Goal: Information Seeking & Learning: Learn about a topic

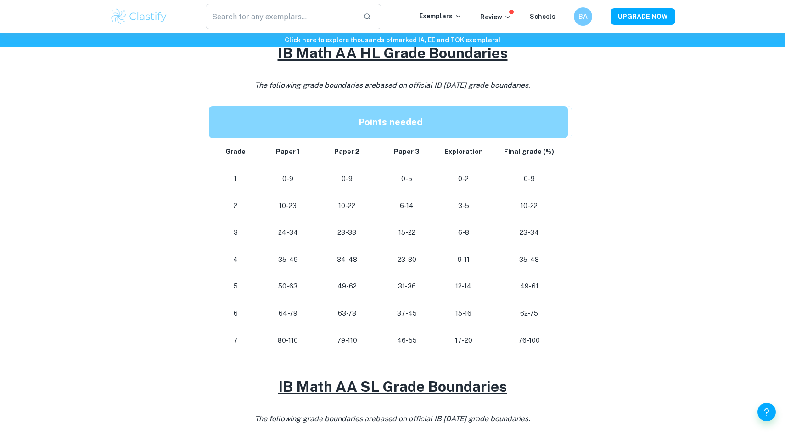
scroll to position [439, 0]
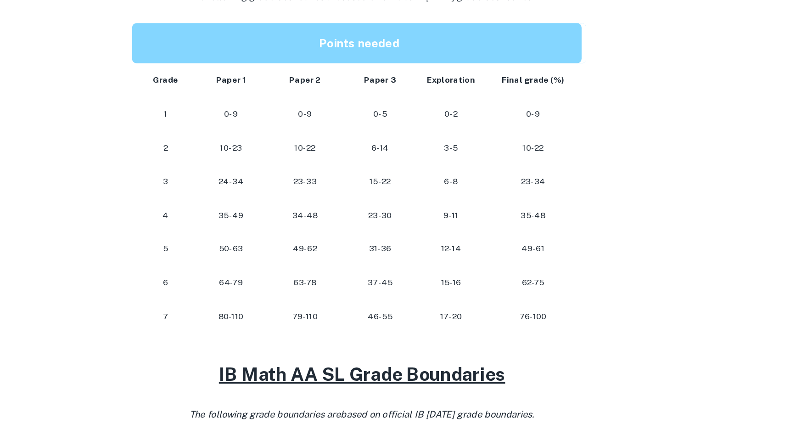
click at [484, 331] on h2 at bounding box center [392, 341] width 367 height 22
drag, startPoint x: 399, startPoint y: 316, endPoint x: 421, endPoint y: 317, distance: 22.5
click at [421, 317] on p "46-55" at bounding box center [406, 317] width 45 height 12
click at [408, 317] on p "46-55" at bounding box center [406, 317] width 45 height 12
drag, startPoint x: 400, startPoint y: 315, endPoint x: 447, endPoint y: 317, distance: 47.3
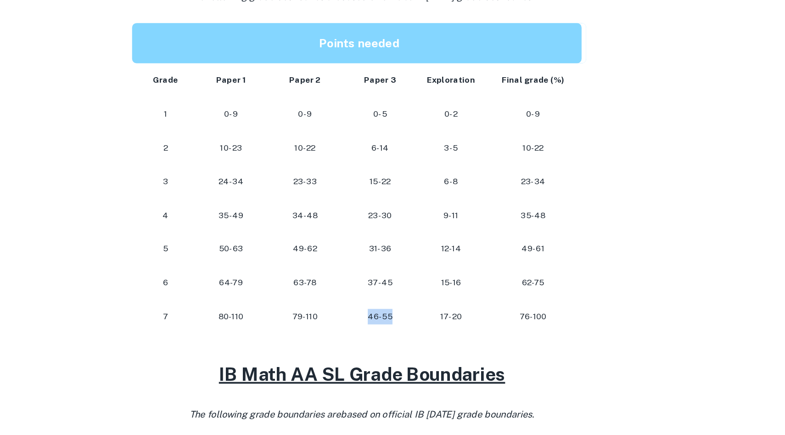
click at [447, 317] on tr "7 80-110 79-110 [PHONE_NUMBER] 76-100" at bounding box center [390, 317] width 363 height 27
click at [411, 316] on p "46-55" at bounding box center [406, 317] width 45 height 12
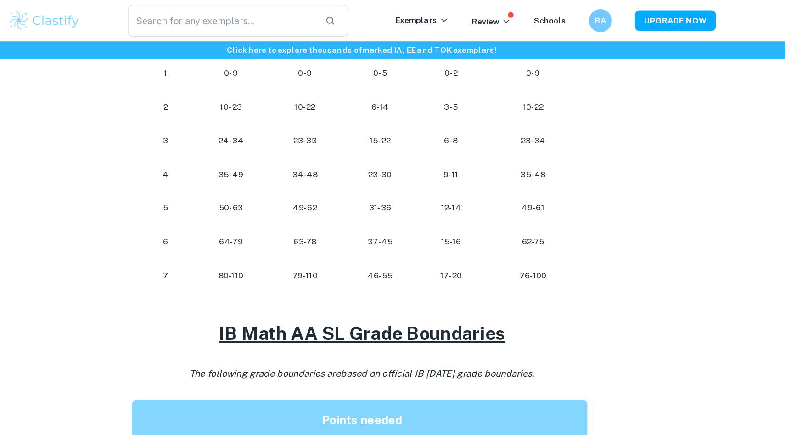
scroll to position [535, 0]
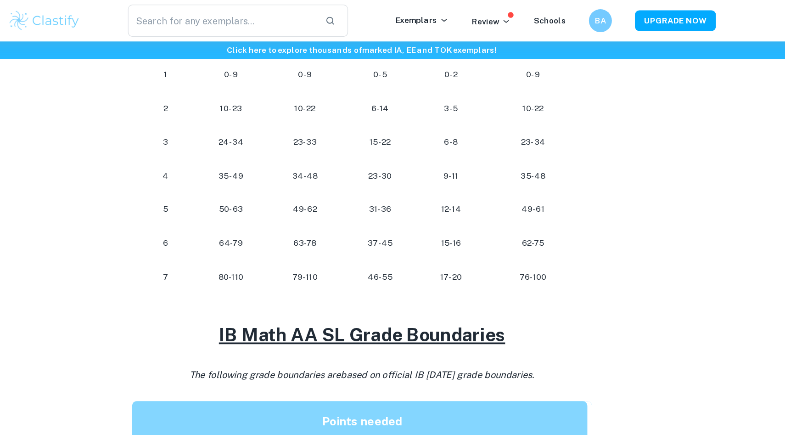
click at [561, 203] on td "62-75" at bounding box center [532, 194] width 82 height 27
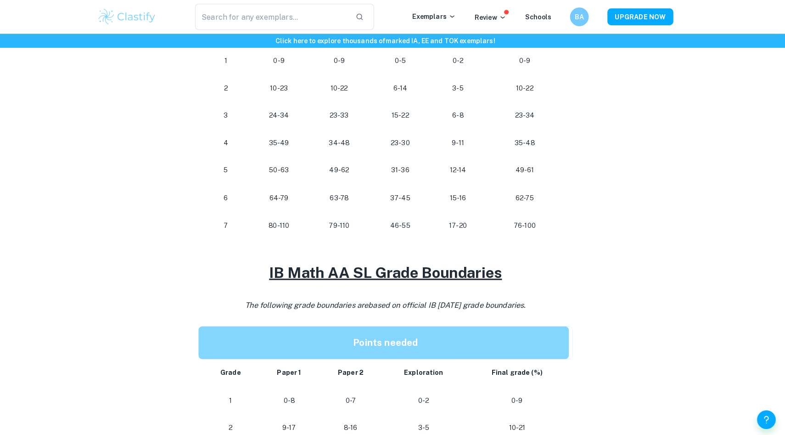
scroll to position [530, 0]
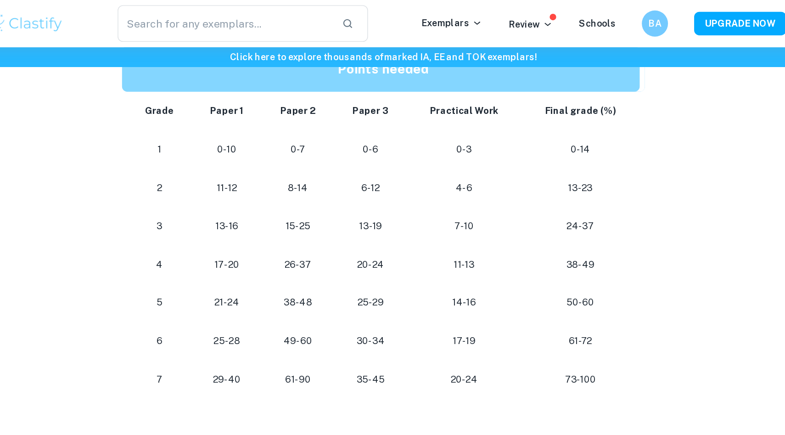
scroll to position [485, 0]
